Goal: Information Seeking & Learning: Learn about a topic

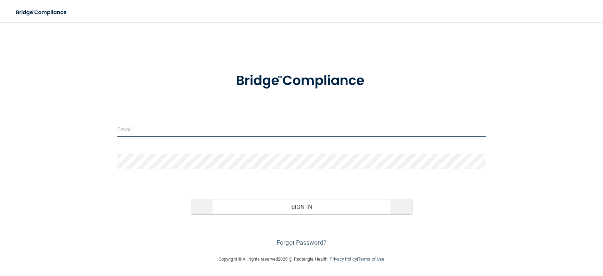
type input "[EMAIL_ADDRESS][DOMAIN_NAME]"
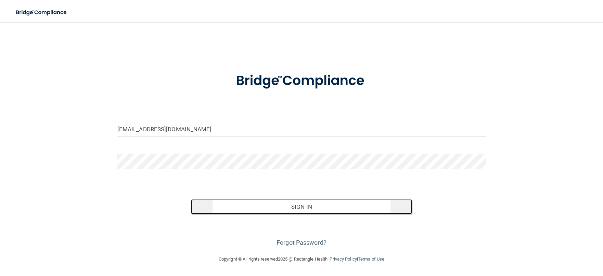
click at [302, 207] on button "Sign In" at bounding box center [301, 206] width 221 height 15
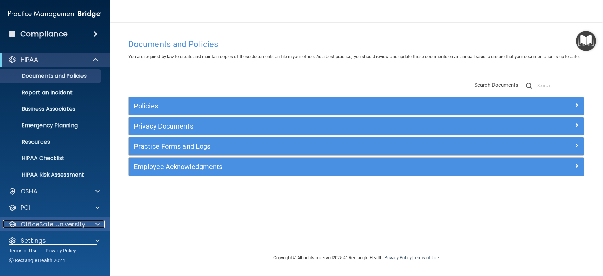
click at [100, 221] on div at bounding box center [96, 224] width 17 height 8
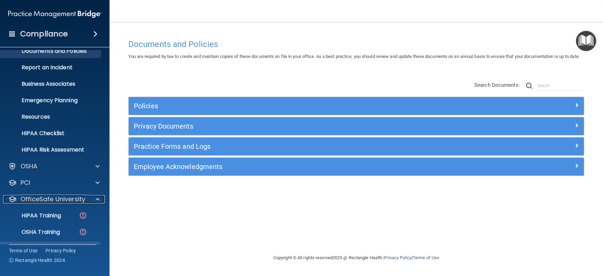
scroll to position [58, 0]
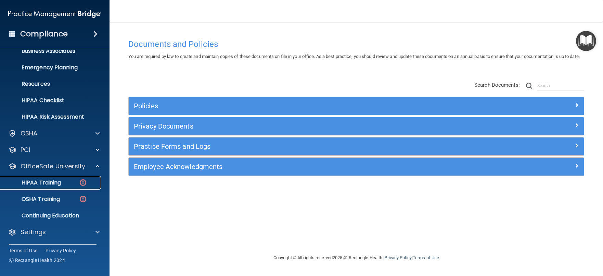
click at [61, 182] on p "HIPAA Training" at bounding box center [32, 182] width 56 height 7
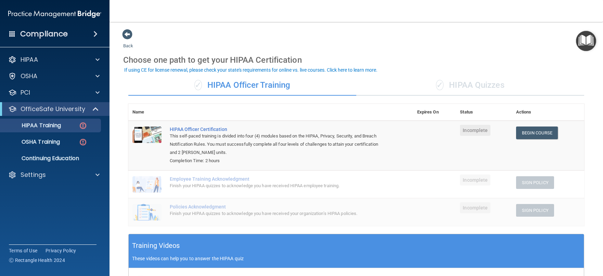
click at [472, 86] on div "✓ HIPAA Quizzes" at bounding box center [470, 85] width 228 height 21
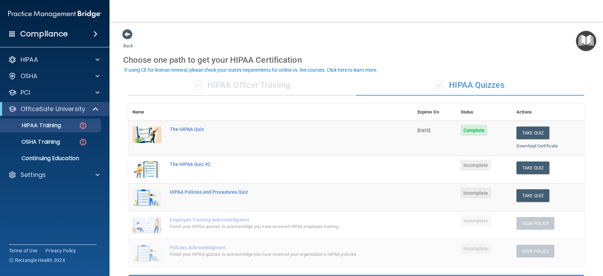
click at [249, 84] on div "✓ HIPAA Officer Training" at bounding box center [242, 85] width 228 height 21
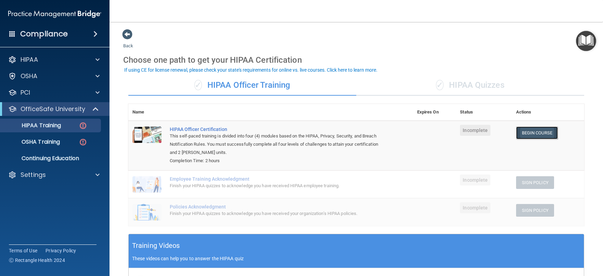
click at [531, 129] on link "Begin Course" at bounding box center [537, 132] width 42 height 13
click at [474, 83] on div "✓ HIPAA Quizzes" at bounding box center [470, 85] width 228 height 21
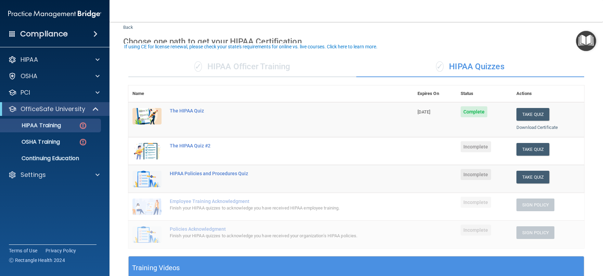
scroll to position [34, 0]
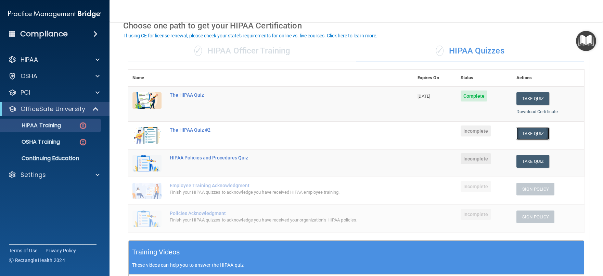
click at [533, 134] on button "Take Quiz" at bounding box center [533, 133] width 33 height 13
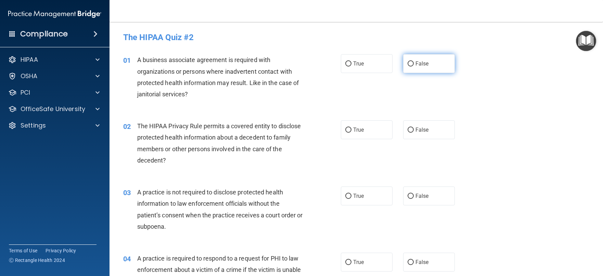
click at [409, 64] on input "False" at bounding box center [411, 63] width 6 height 5
radio input "true"
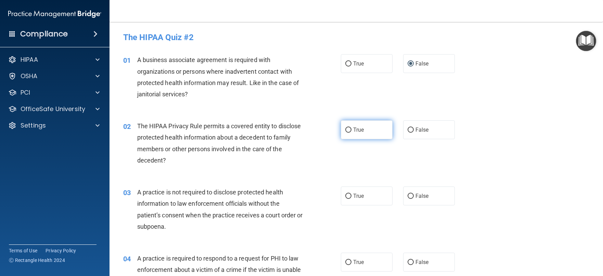
click at [347, 131] on input "True" at bounding box center [348, 129] width 6 height 5
radio input "true"
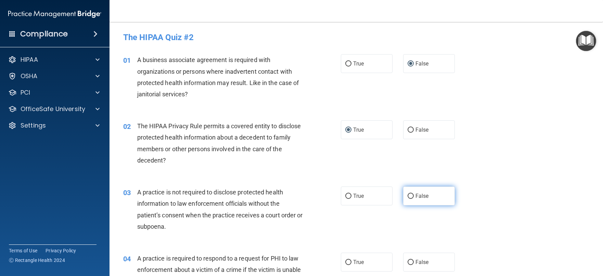
click at [408, 197] on input "False" at bounding box center [411, 195] width 6 height 5
radio input "true"
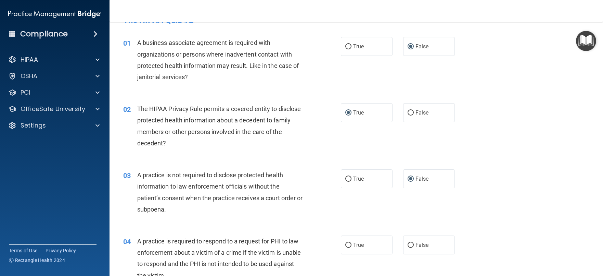
scroll to position [68, 0]
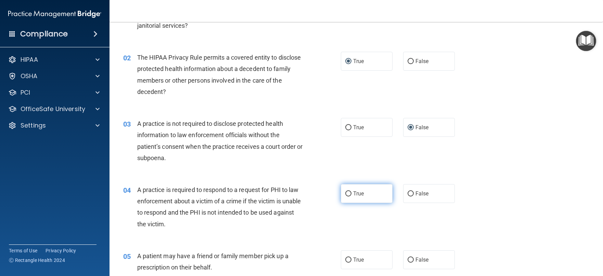
click at [346, 192] on input "True" at bounding box center [348, 193] width 6 height 5
radio input "true"
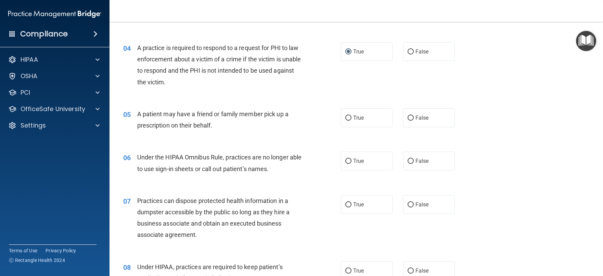
scroll to position [171, 0]
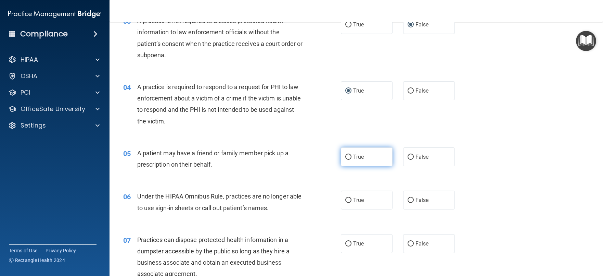
click at [346, 156] on input "True" at bounding box center [348, 156] width 6 height 5
radio input "true"
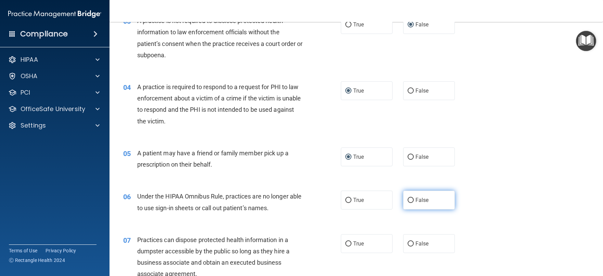
click at [408, 200] on input "False" at bounding box center [411, 200] width 6 height 5
radio input "true"
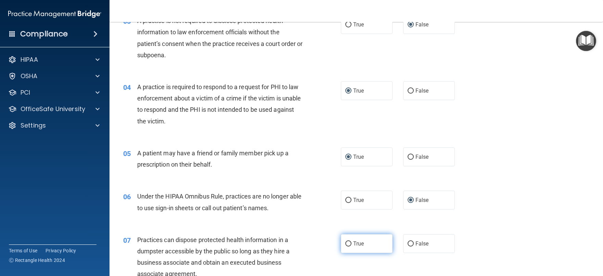
click at [347, 242] on input "True" at bounding box center [348, 243] width 6 height 5
radio input "true"
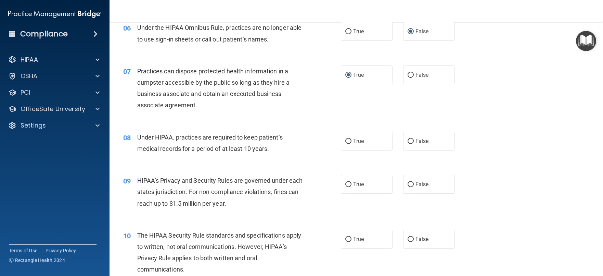
scroll to position [377, 0]
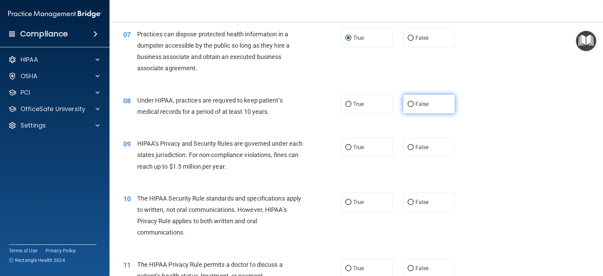
click at [408, 103] on input "False" at bounding box center [411, 104] width 6 height 5
radio input "true"
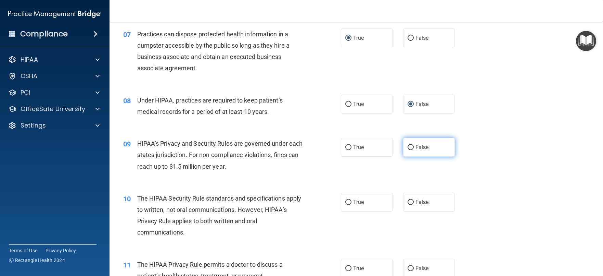
click at [408, 149] on input "False" at bounding box center [411, 147] width 6 height 5
radio input "true"
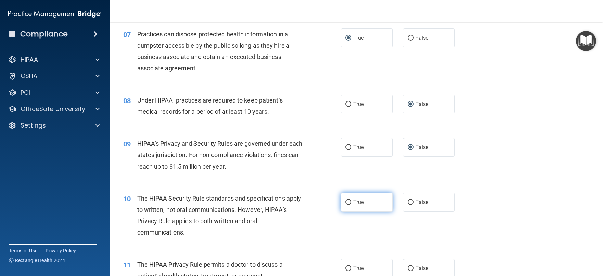
drag, startPoint x: 347, startPoint y: 202, endPoint x: 348, endPoint y: 197, distance: 5.0
click at [347, 201] on input "True" at bounding box center [348, 202] width 6 height 5
radio input "true"
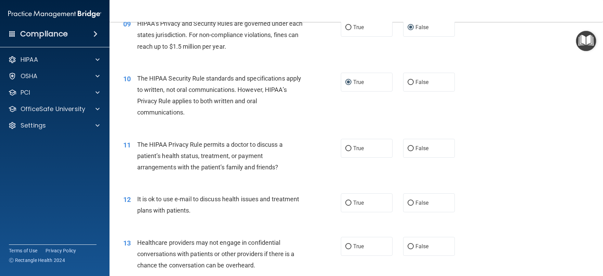
scroll to position [514, 0]
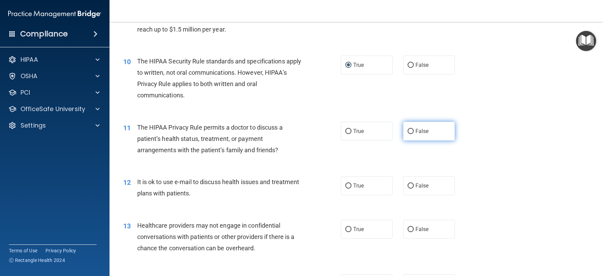
click at [408, 131] on input "False" at bounding box center [411, 131] width 6 height 5
radio input "true"
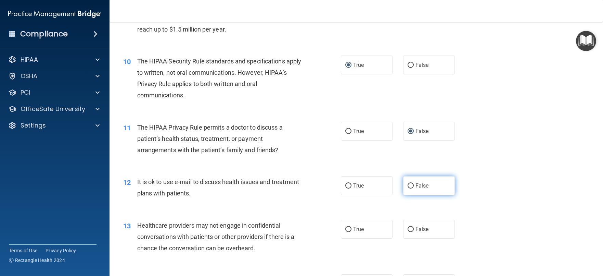
click at [408, 184] on input "False" at bounding box center [411, 185] width 6 height 5
radio input "true"
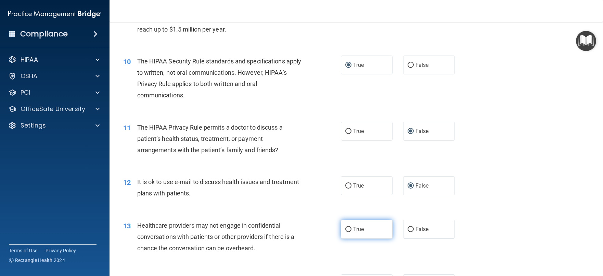
click at [347, 229] on input "True" at bounding box center [348, 229] width 6 height 5
radio input "true"
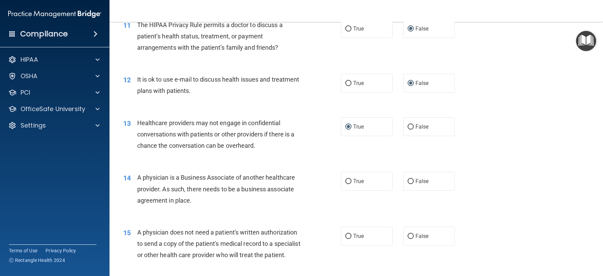
scroll to position [616, 0]
click at [408, 180] on input "False" at bounding box center [411, 180] width 6 height 5
radio input "true"
click at [408, 233] on input "False" at bounding box center [411, 235] width 6 height 5
radio input "true"
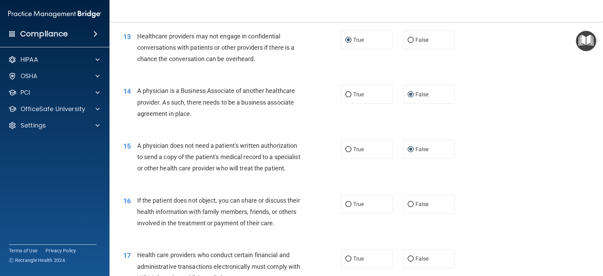
scroll to position [719, 0]
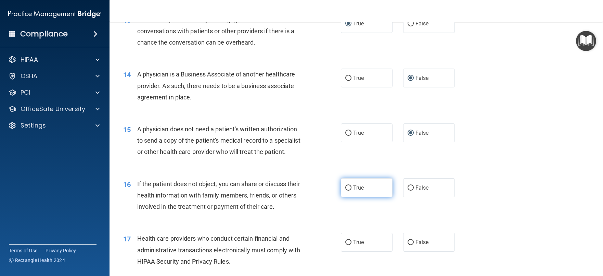
click at [345, 190] on input "True" at bounding box center [348, 187] width 6 height 5
radio input "true"
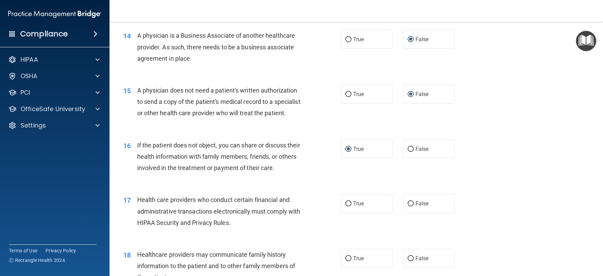
scroll to position [788, 0]
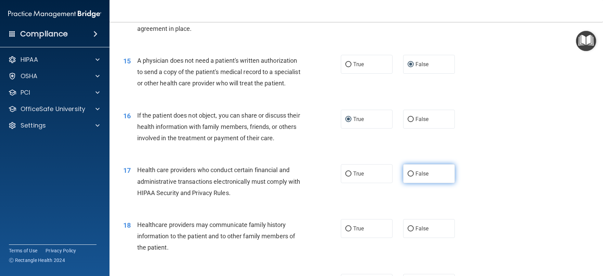
click at [408, 176] on input "False" at bounding box center [411, 173] width 6 height 5
radio input "true"
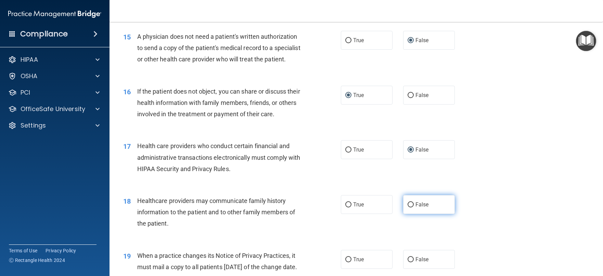
scroll to position [822, 0]
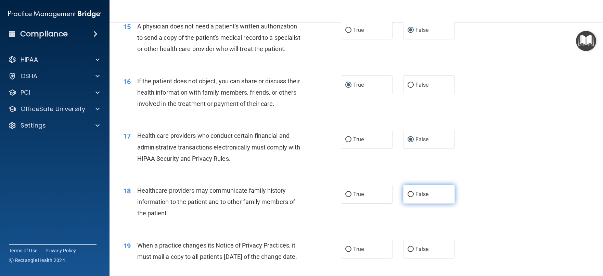
click at [408, 197] on input "False" at bounding box center [411, 194] width 6 height 5
radio input "true"
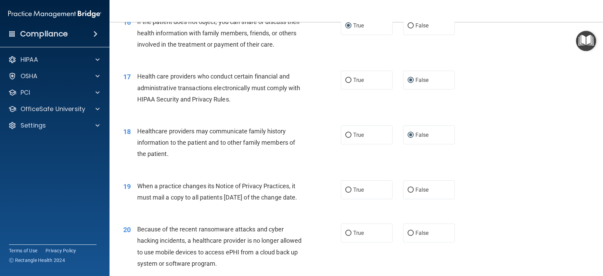
scroll to position [890, 0]
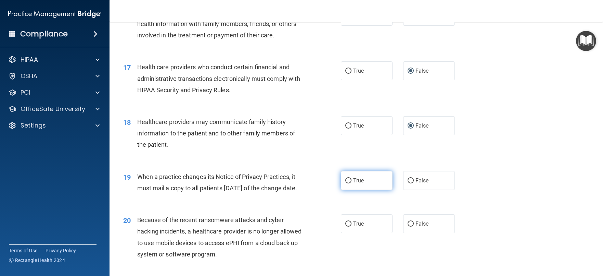
click at [346, 183] on input "True" at bounding box center [348, 180] width 6 height 5
radio input "true"
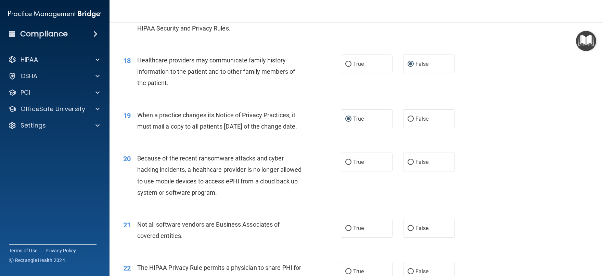
scroll to position [959, 0]
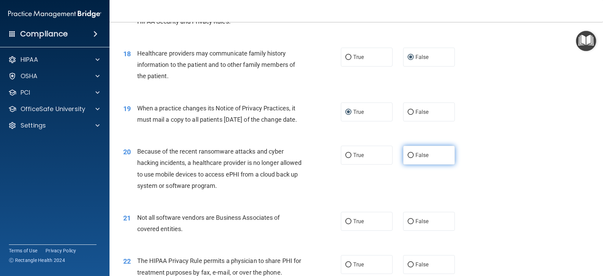
click at [408, 158] on input "False" at bounding box center [411, 155] width 6 height 5
radio input "true"
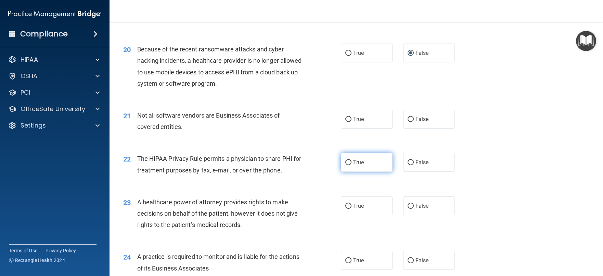
scroll to position [1061, 0]
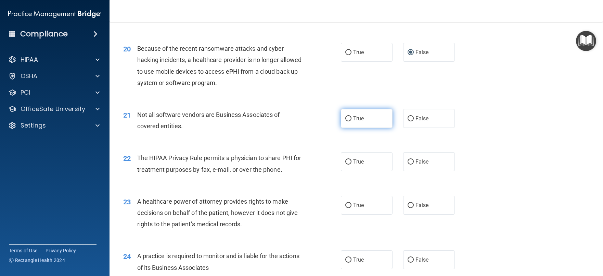
click at [345, 121] on input "True" at bounding box center [348, 118] width 6 height 5
radio input "true"
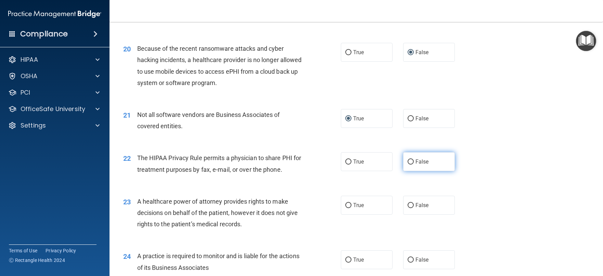
click at [408, 164] on input "False" at bounding box center [411, 161] width 6 height 5
radio input "true"
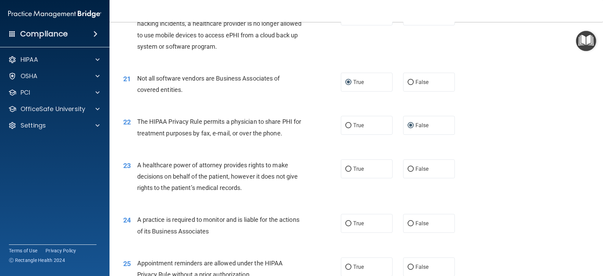
scroll to position [1130, 0]
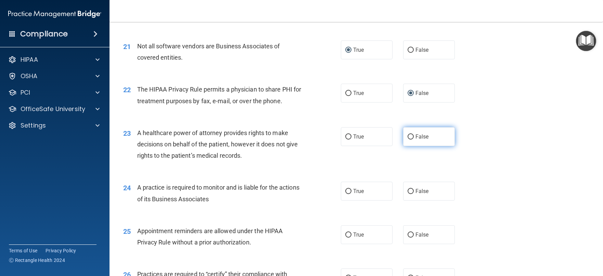
click at [408, 139] on input "False" at bounding box center [411, 136] width 6 height 5
radio input "true"
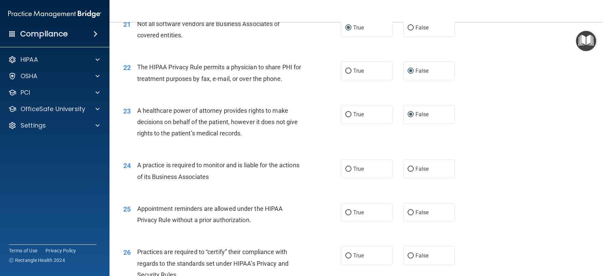
scroll to position [1164, 0]
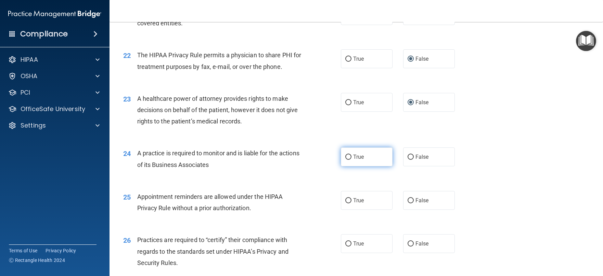
click at [345, 160] on input "True" at bounding box center [348, 156] width 6 height 5
radio input "true"
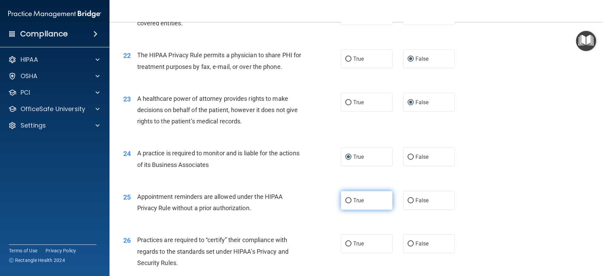
drag, startPoint x: 347, startPoint y: 221, endPoint x: 351, endPoint y: 216, distance: 6.1
click at [348, 210] on label "True" at bounding box center [367, 200] width 52 height 19
click at [348, 203] on input "True" at bounding box center [348, 200] width 6 height 5
radio input "true"
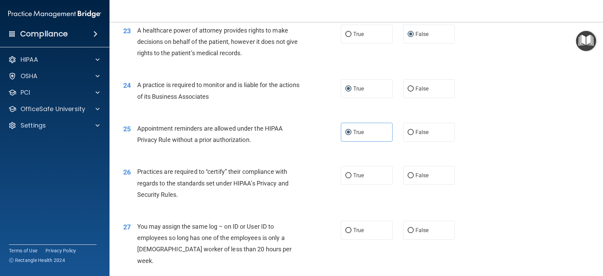
scroll to position [1233, 0]
click at [346, 178] on input "True" at bounding box center [348, 175] width 6 height 5
radio input "true"
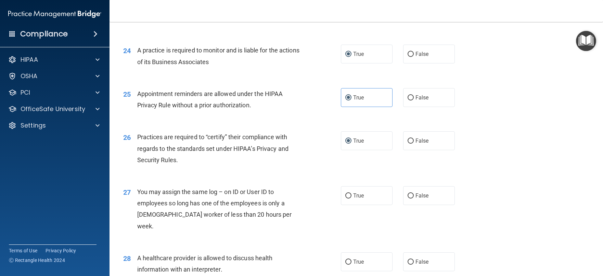
scroll to position [1301, 0]
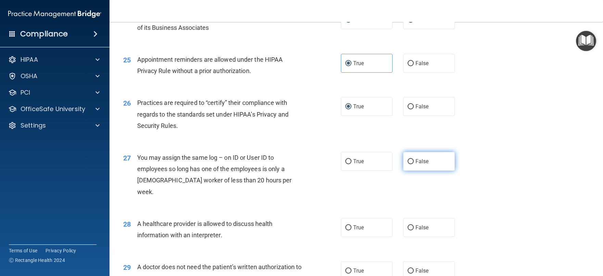
click at [408, 164] on input "False" at bounding box center [411, 161] width 6 height 5
radio input "true"
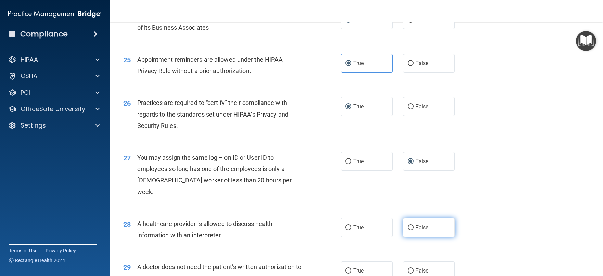
drag, startPoint x: 406, startPoint y: 237, endPoint x: 415, endPoint y: 217, distance: 21.3
click at [408, 230] on input "False" at bounding box center [411, 227] width 6 height 5
radio input "true"
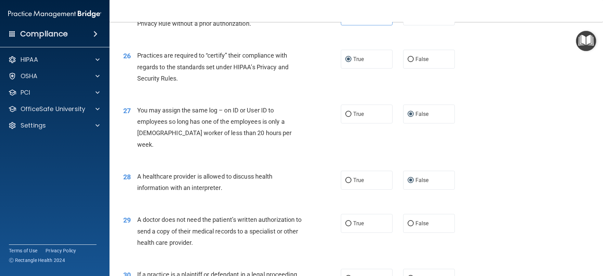
scroll to position [1370, 0]
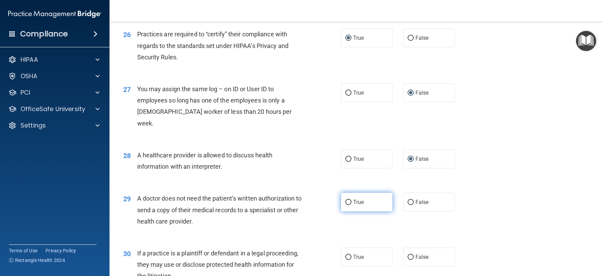
click at [346, 205] on input "True" at bounding box center [348, 202] width 6 height 5
radio input "true"
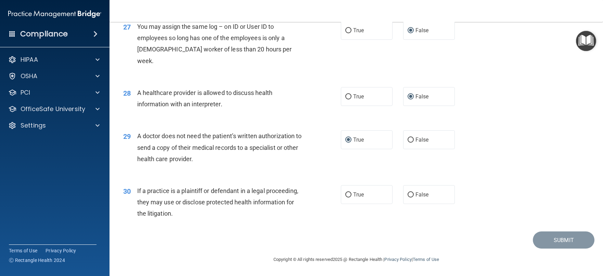
scroll to position [1443, 0]
click at [408, 193] on input "False" at bounding box center [411, 194] width 6 height 5
radio input "true"
click at [560, 238] on button "Submit" at bounding box center [564, 239] width 62 height 17
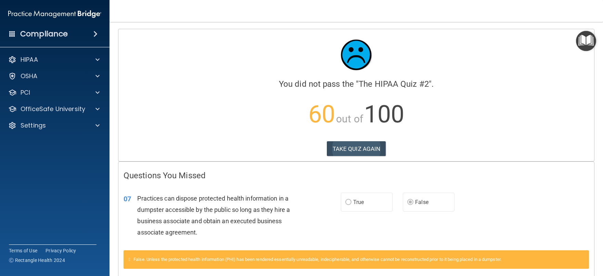
scroll to position [34, 0]
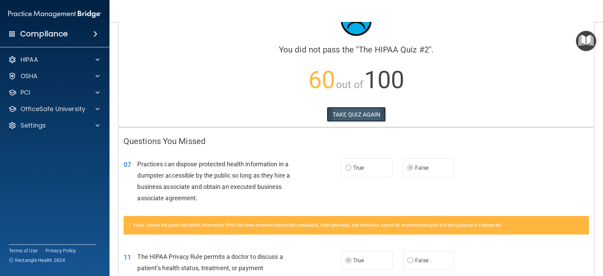
click at [347, 113] on button "TAKE QUIZ AGAIN" at bounding box center [356, 114] width 59 height 15
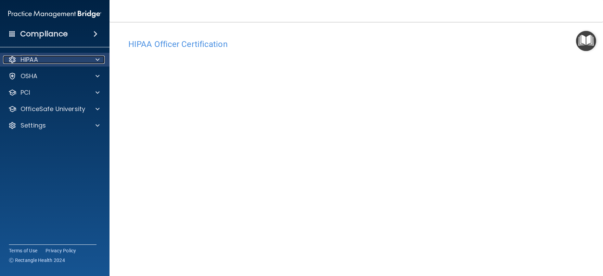
click at [98, 59] on span at bounding box center [98, 59] width 4 height 8
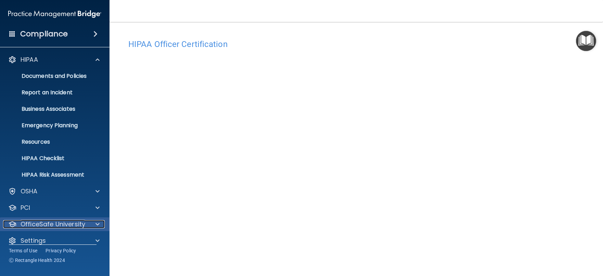
click at [97, 224] on span at bounding box center [98, 224] width 4 height 8
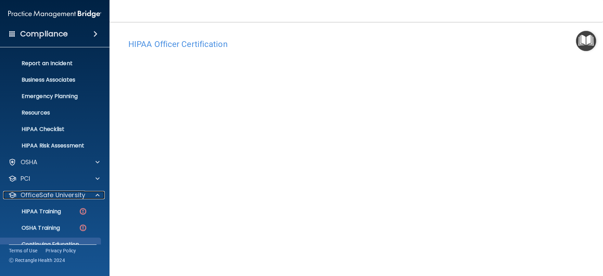
scroll to position [58, 0]
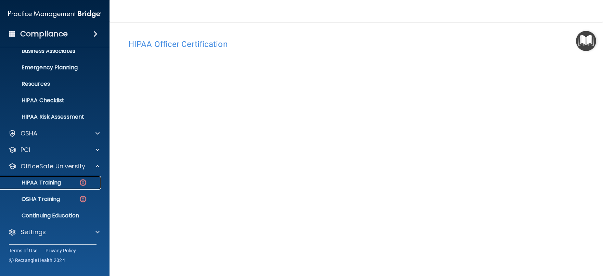
click at [54, 180] on p "HIPAA Training" at bounding box center [32, 182] width 56 height 7
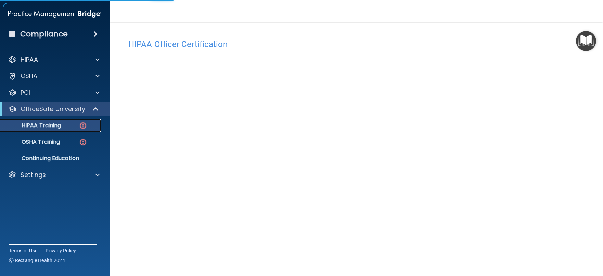
click at [51, 125] on p "HIPAA Training" at bounding box center [32, 125] width 56 height 7
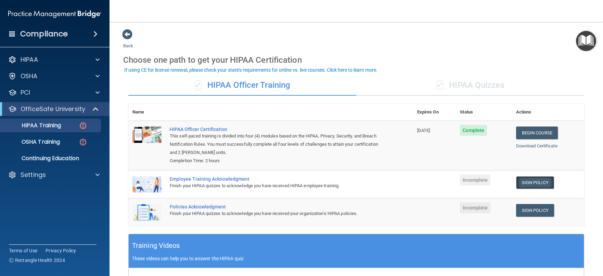
click at [532, 180] on link "Sign Policy" at bounding box center [535, 182] width 38 height 13
click at [522, 208] on link "Sign Policy" at bounding box center [535, 210] width 38 height 13
click at [534, 54] on div "Choose one path to get your HIPAA Certification" at bounding box center [356, 60] width 466 height 20
click at [532, 145] on link "Download Certificate" at bounding box center [536, 145] width 41 height 5
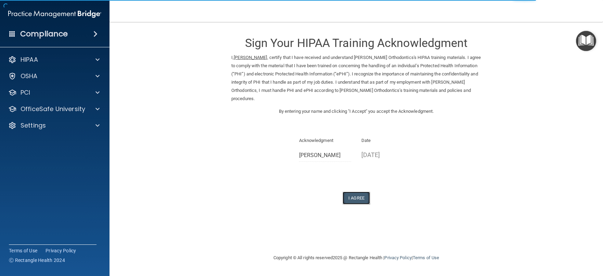
click at [355, 191] on button "I Agree" at bounding box center [356, 197] width 27 height 13
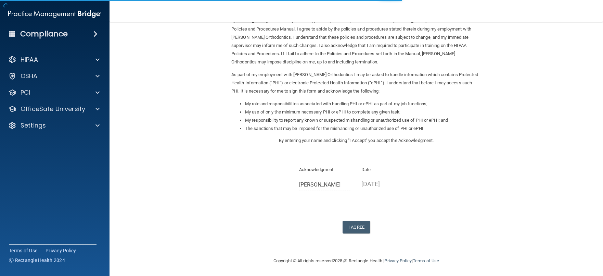
scroll to position [38, 0]
click at [358, 222] on button "I Agree" at bounding box center [356, 225] width 27 height 13
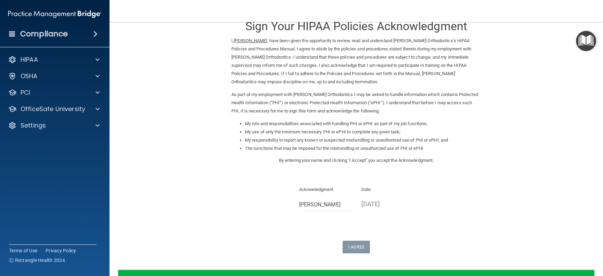
scroll to position [0, 0]
